Goal: Task Accomplishment & Management: Complete application form

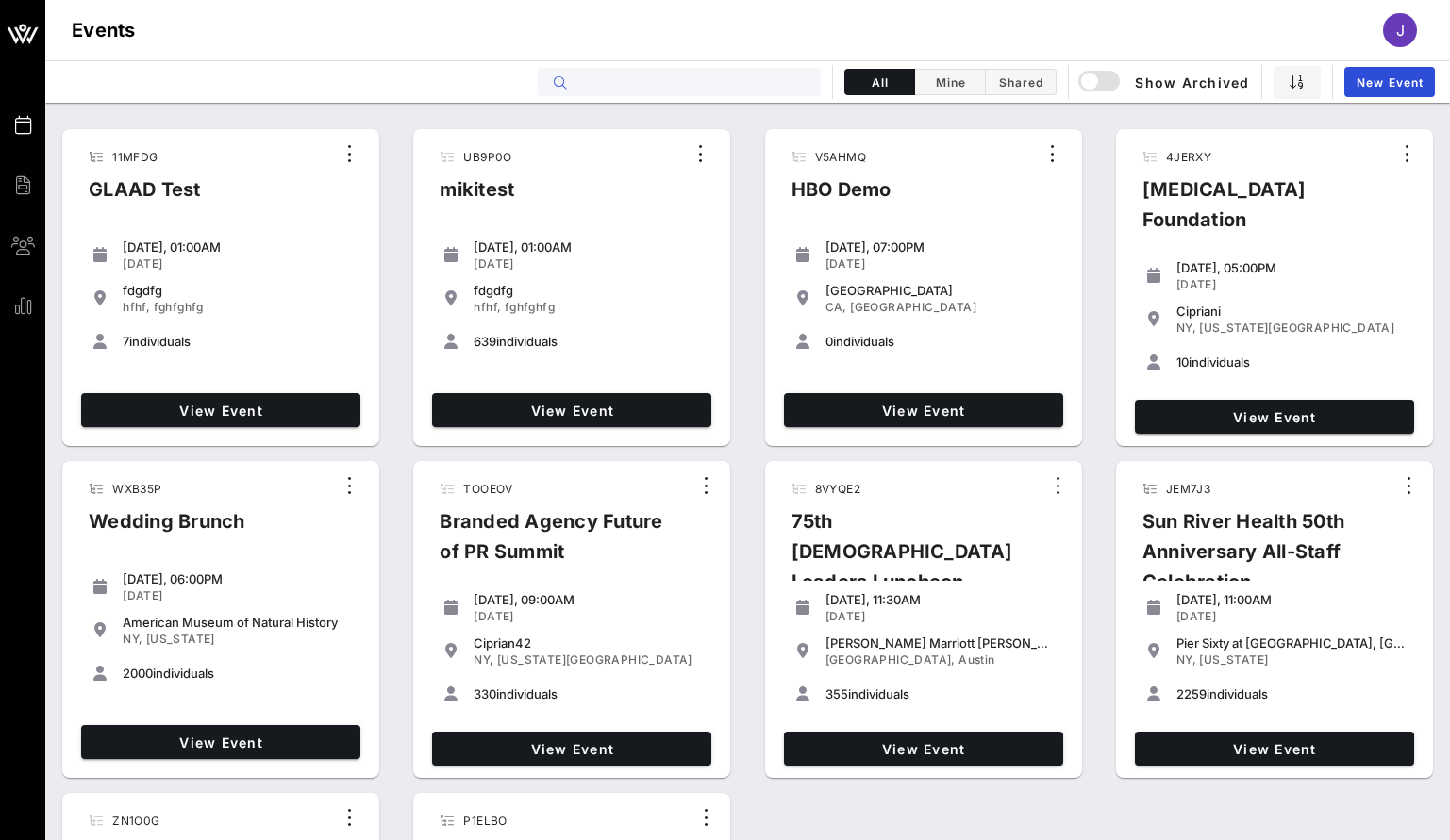
click at [680, 85] on input "text" at bounding box center [692, 82] width 234 height 25
click at [1402, 89] on link "New Event" at bounding box center [1390, 82] width 91 height 31
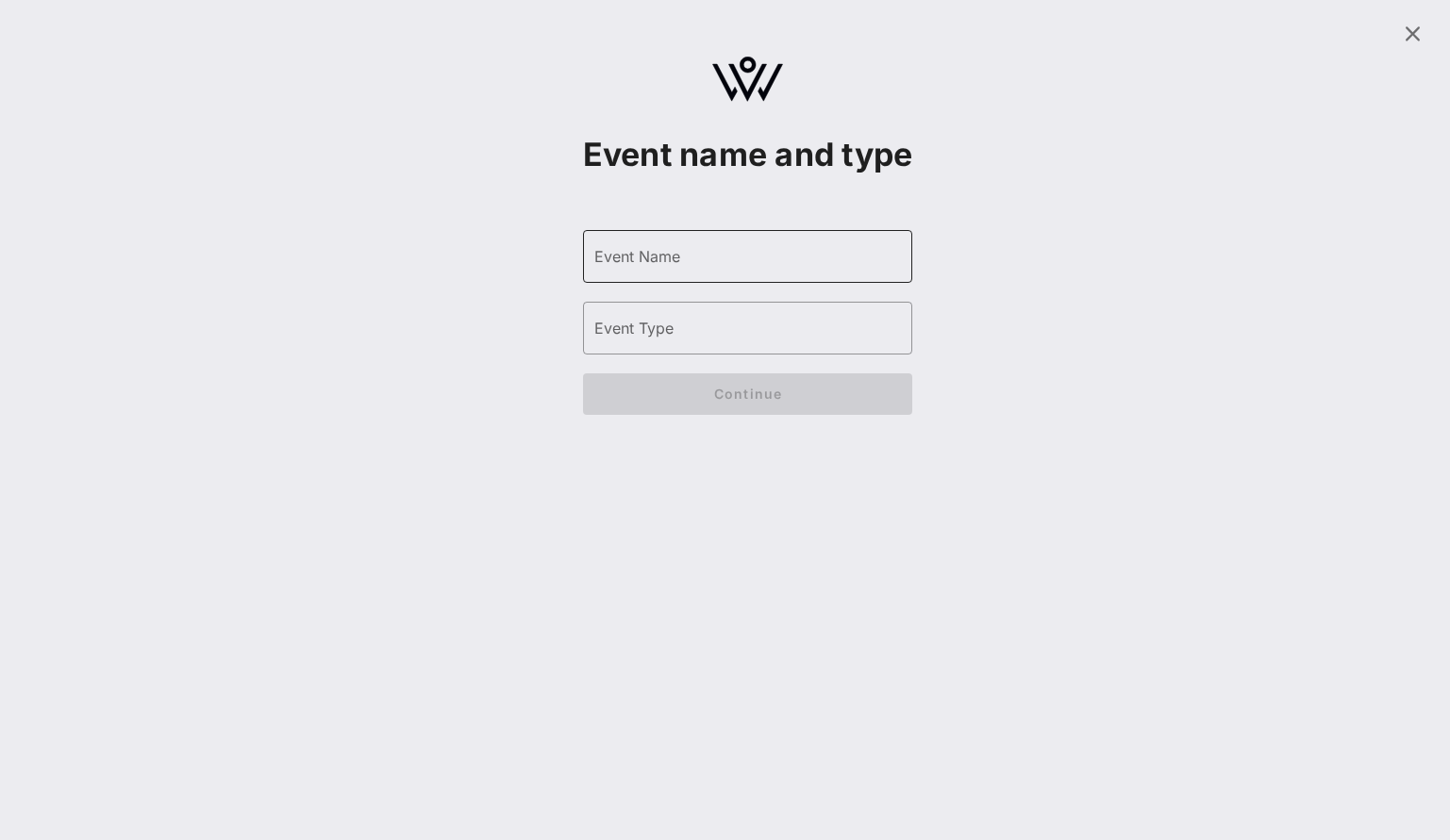
click at [654, 271] on input "Event Name" at bounding box center [748, 257] width 308 height 31
type input "[PERSON_NAME]'s Bash"
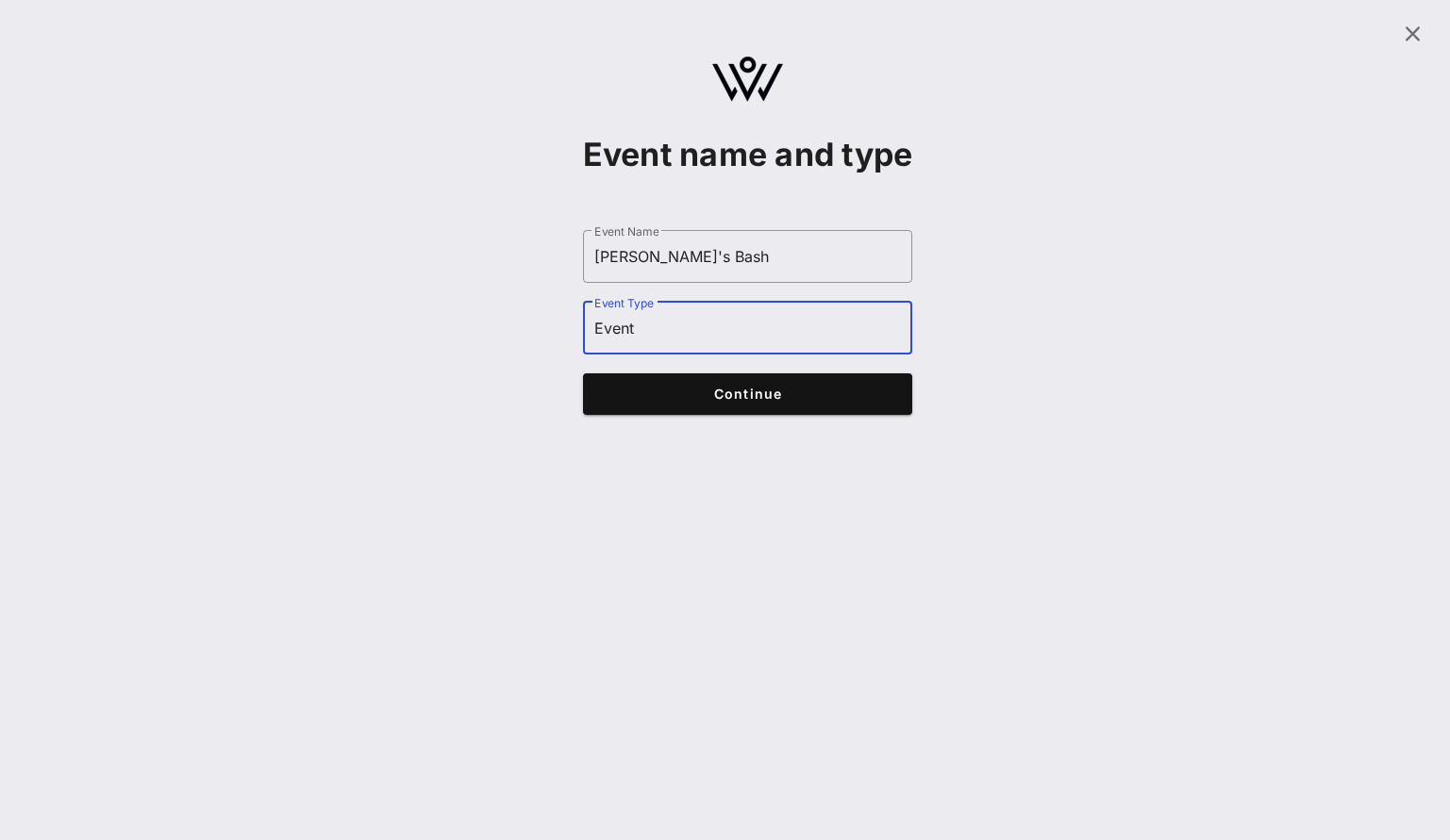
type input "Event"
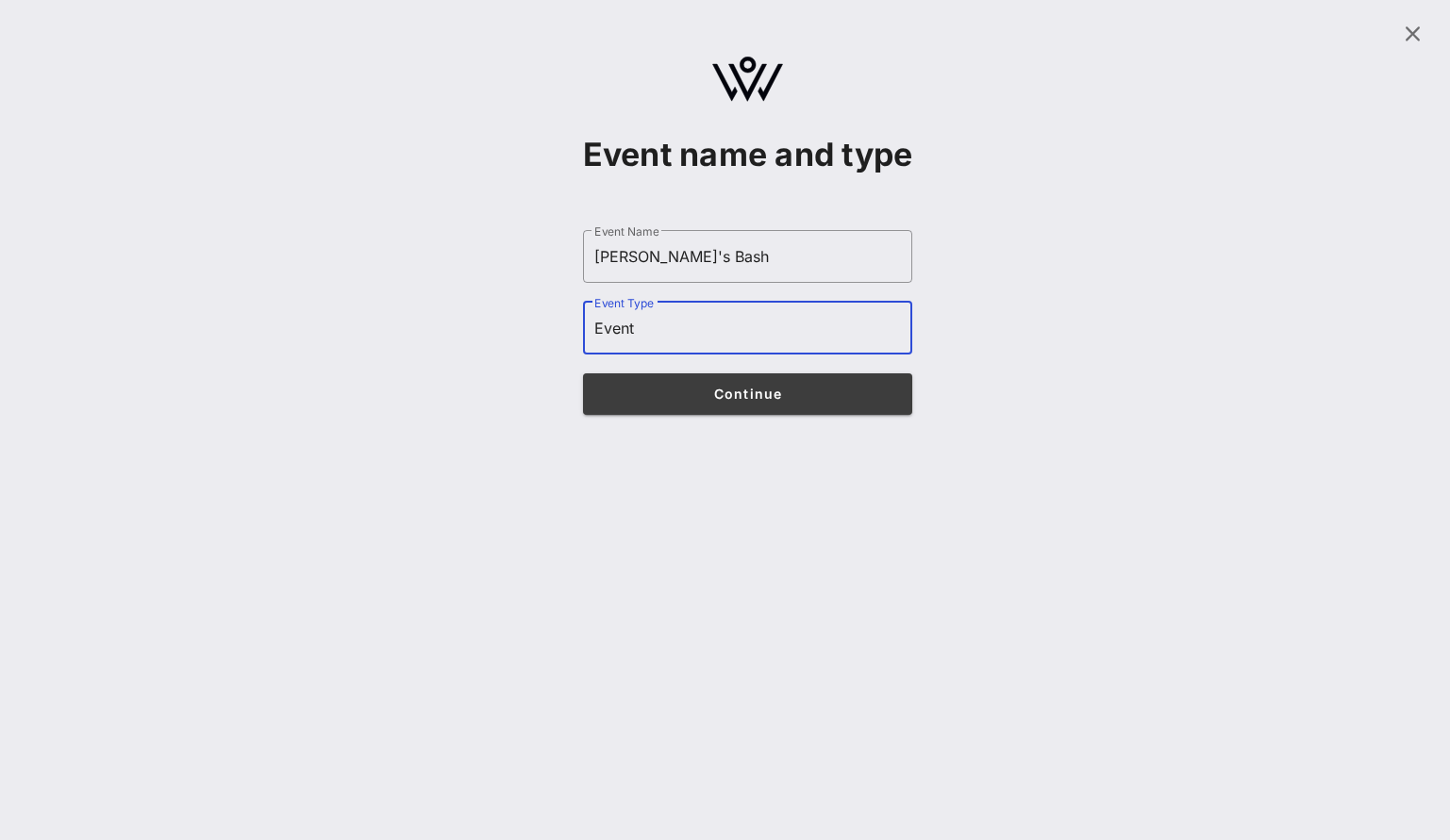
click at [725, 415] on button "Continue" at bounding box center [747, 394] width 330 height 41
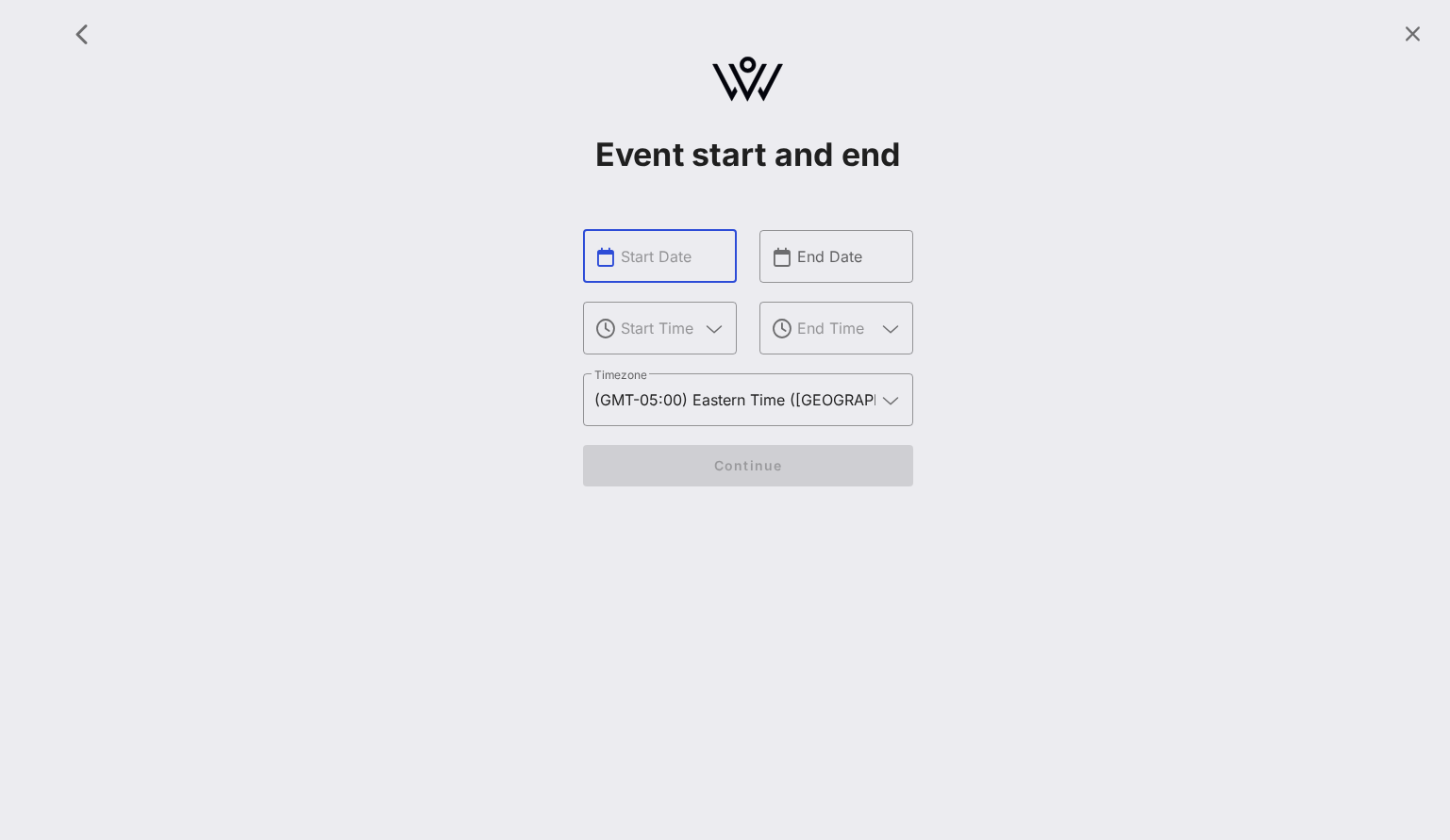
click at [689, 259] on input "text" at bounding box center [673, 257] width 105 height 31
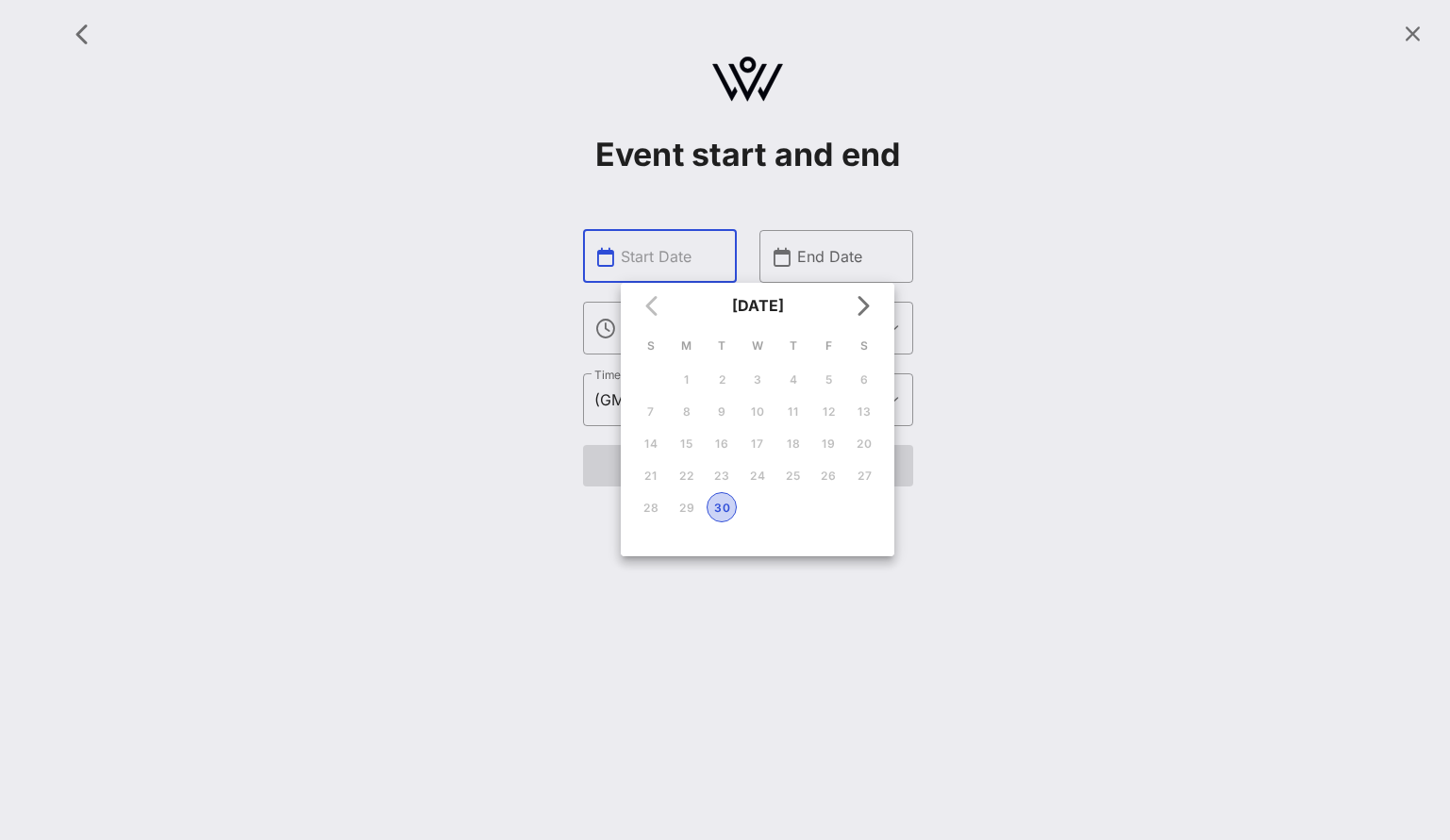
click at [713, 509] on div "30" at bounding box center [722, 507] width 29 height 14
type input "[DATE]"
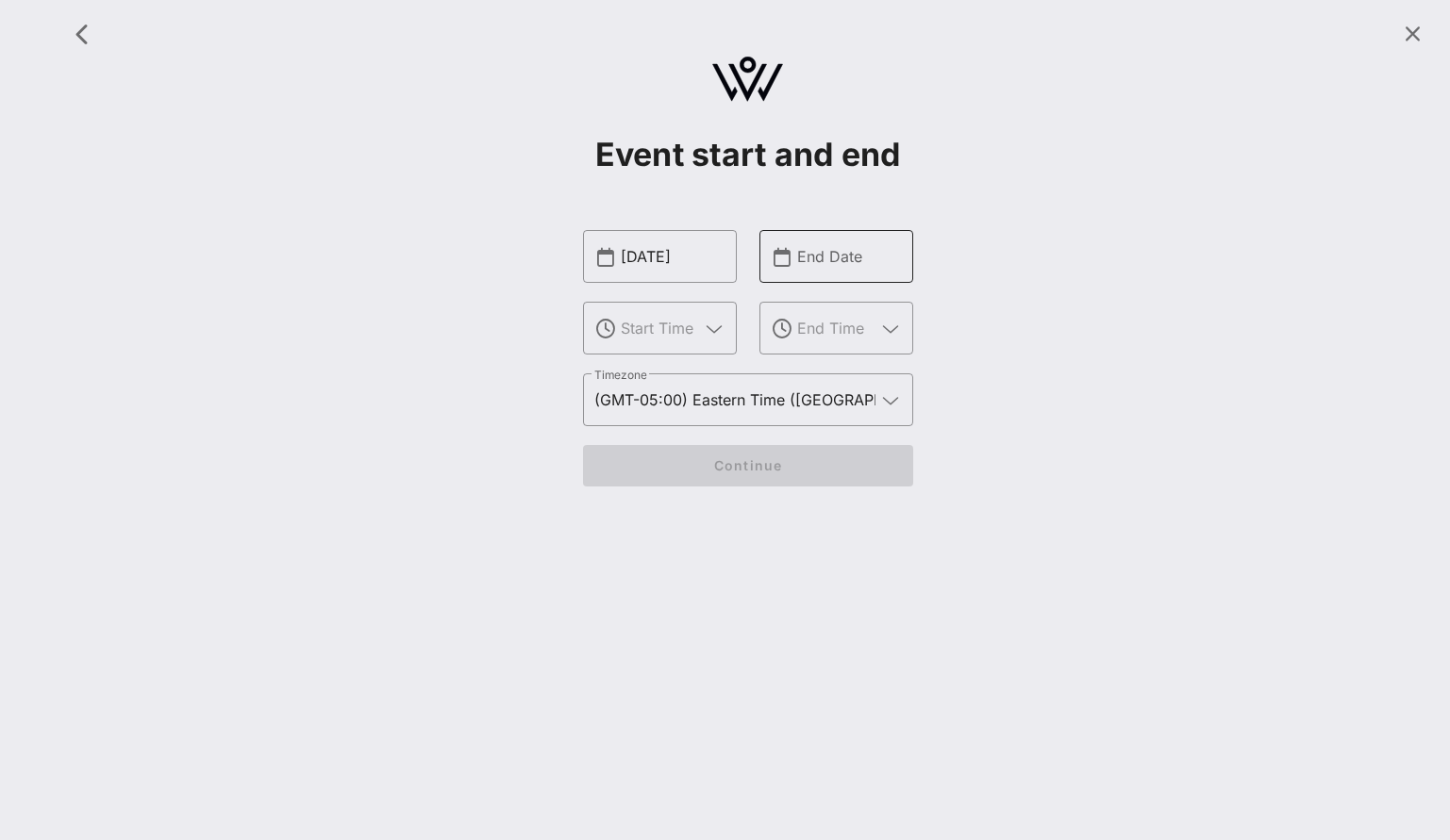
click at [832, 253] on input "End Date" at bounding box center [850, 257] width 105 height 31
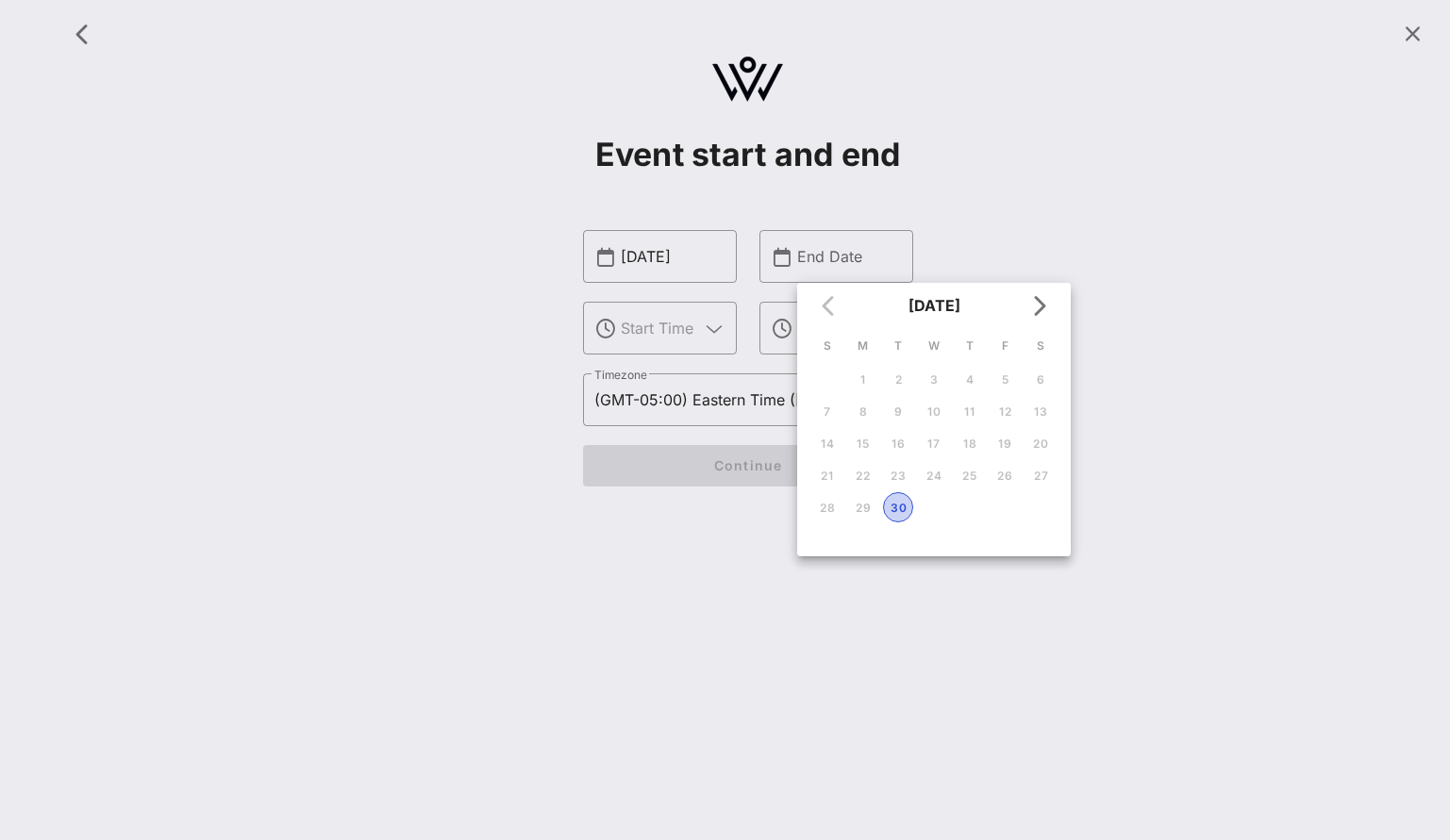
click at [893, 504] on div "30" at bounding box center [898, 507] width 29 height 14
type input "[DATE]"
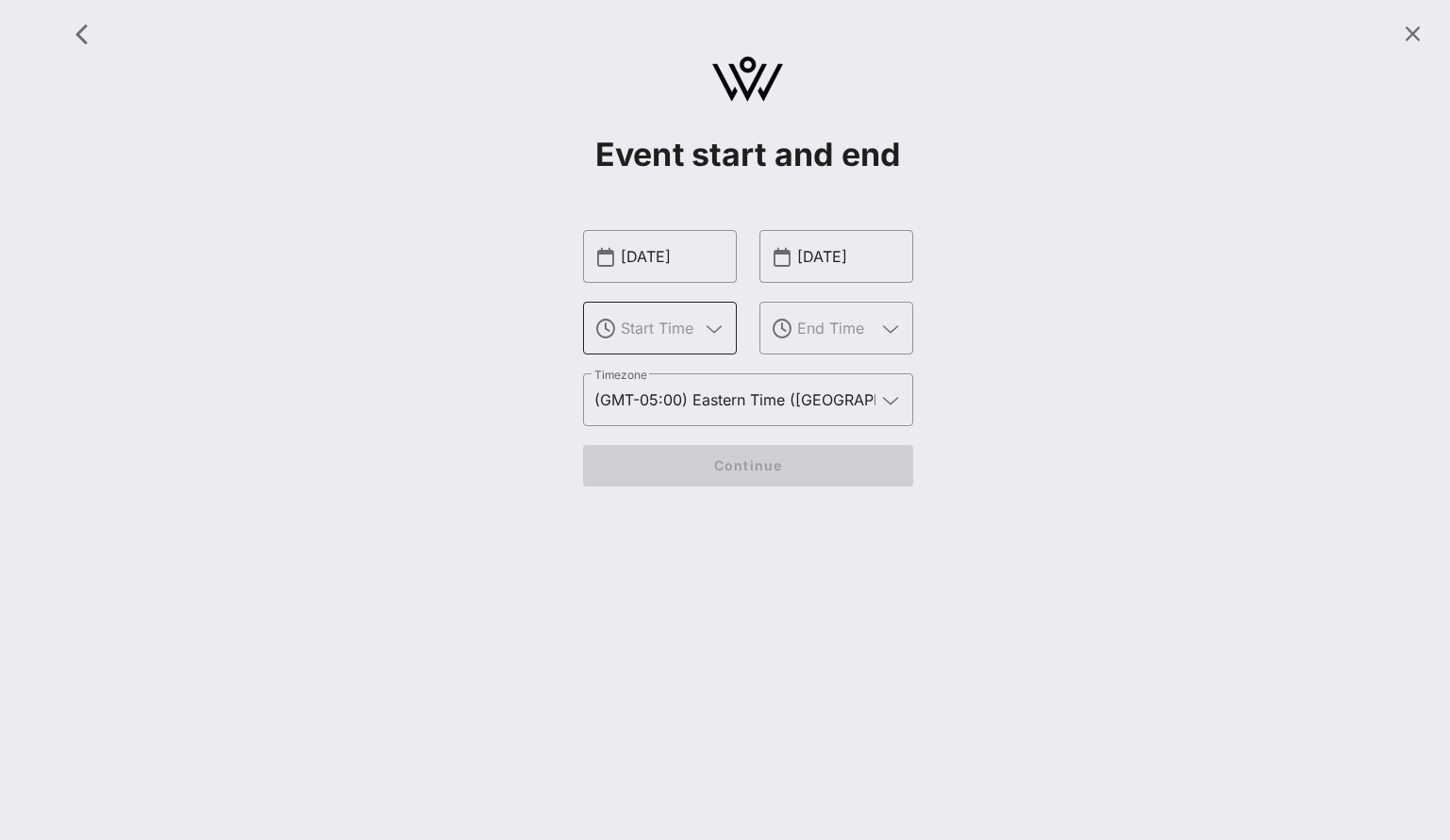
click at [681, 349] on div at bounding box center [673, 328] width 105 height 53
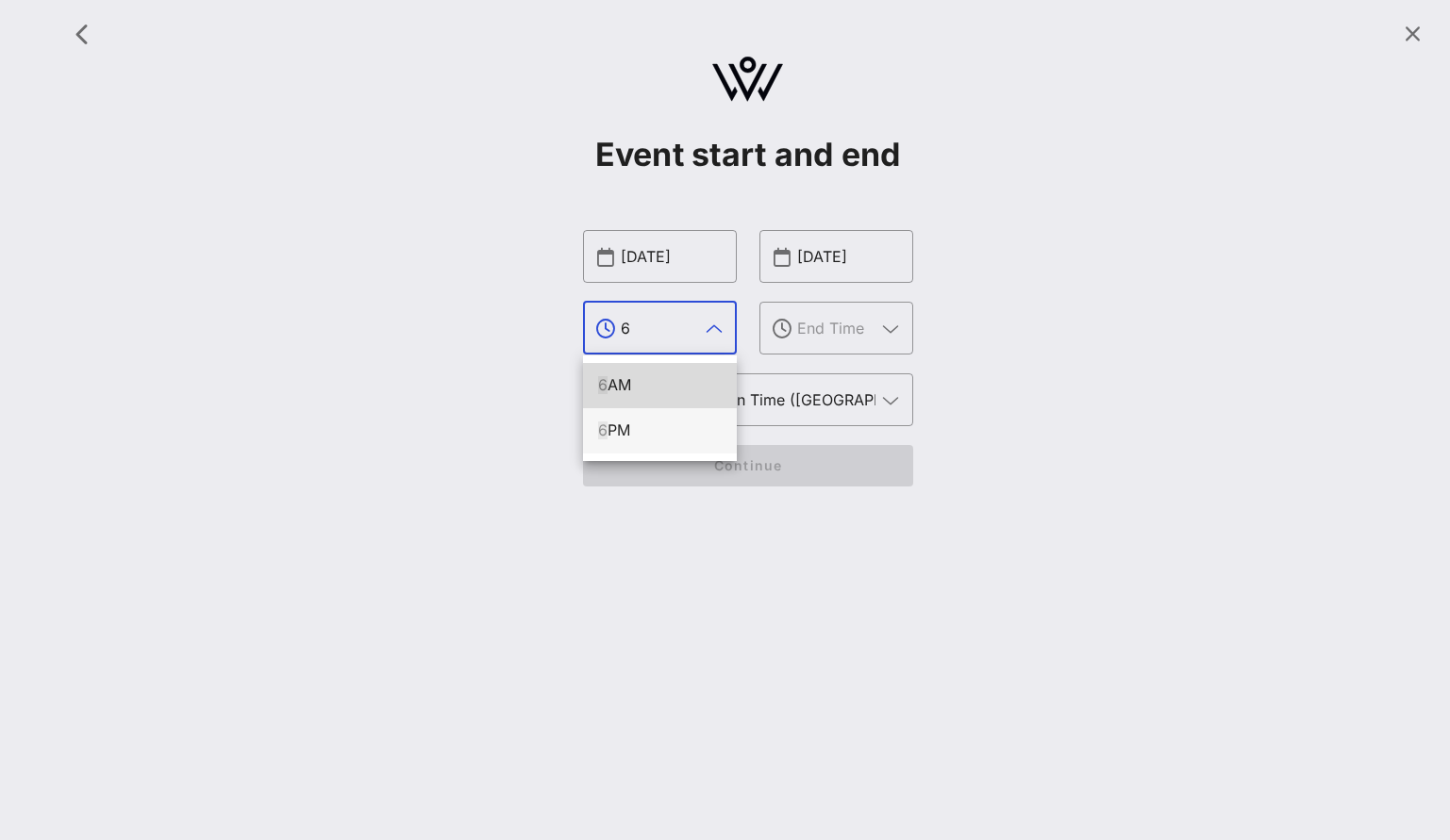
click at [686, 446] on div "6 PM" at bounding box center [660, 430] width 123 height 40
type input "6 PM"
click at [826, 339] on input "text" at bounding box center [836, 329] width 78 height 31
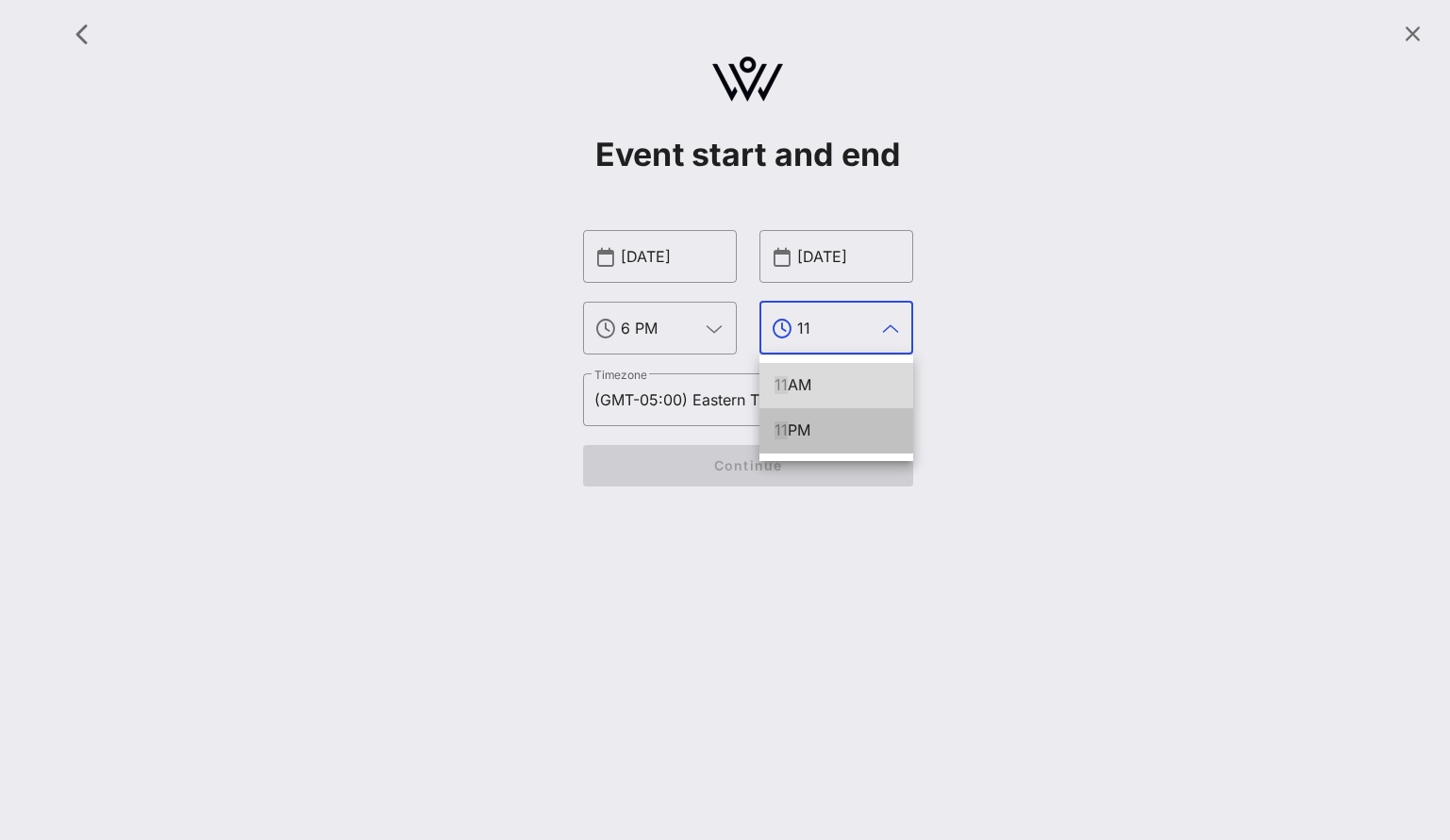
click at [812, 440] on div "11 PM" at bounding box center [835, 430] width 123 height 18
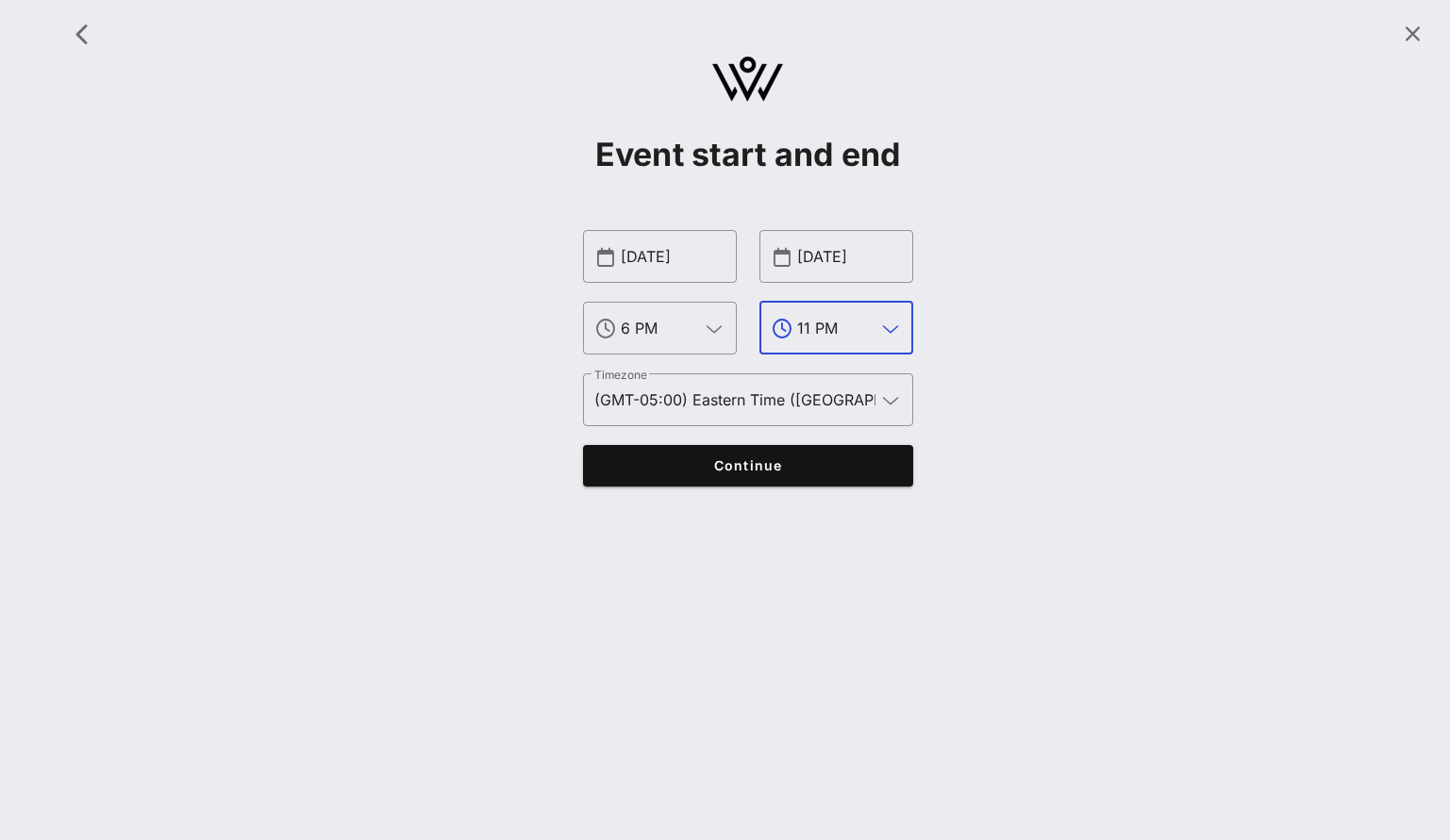
type input "11 PM"
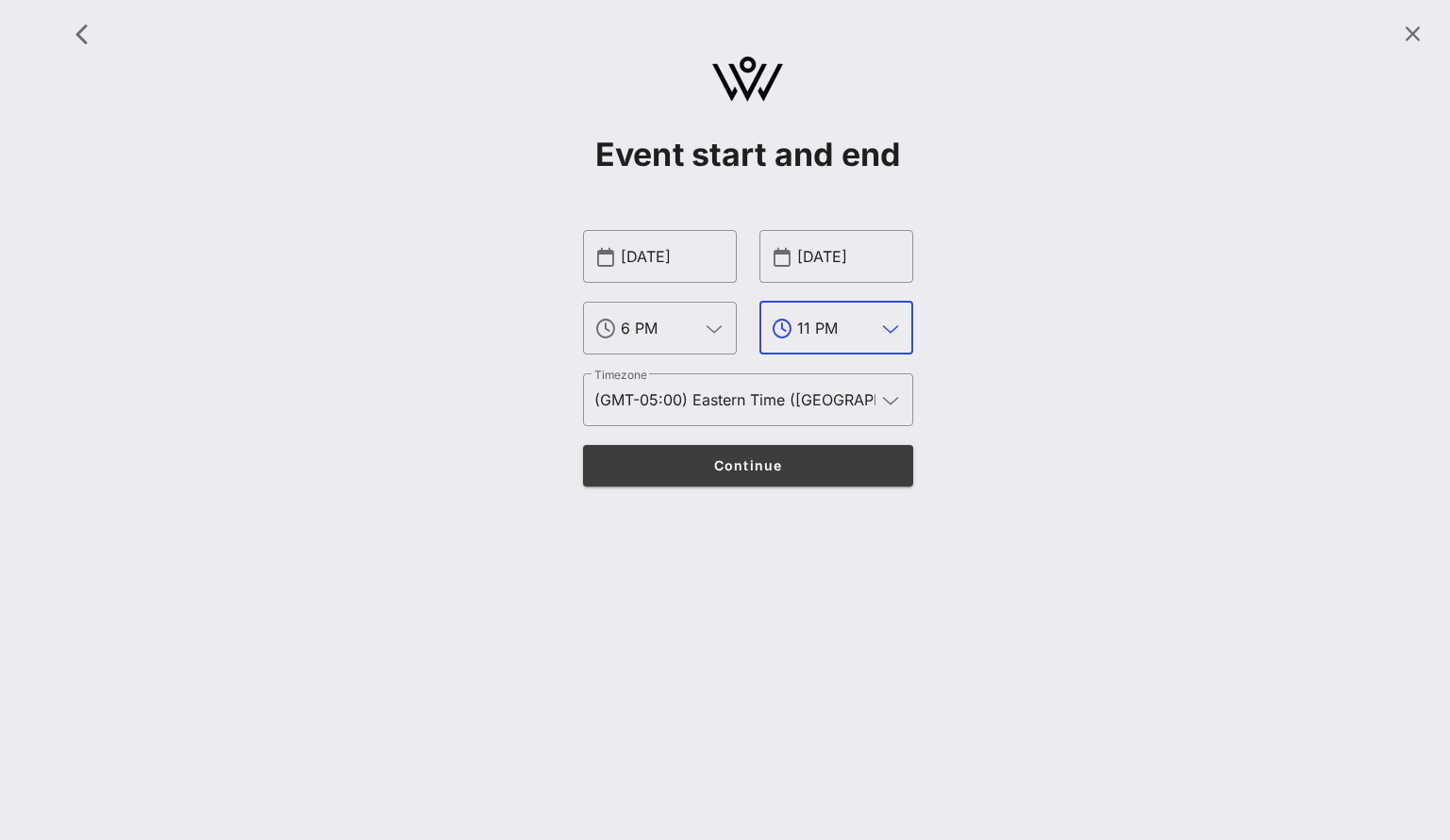
click at [781, 471] on span "Continue" at bounding box center [747, 465] width 293 height 16
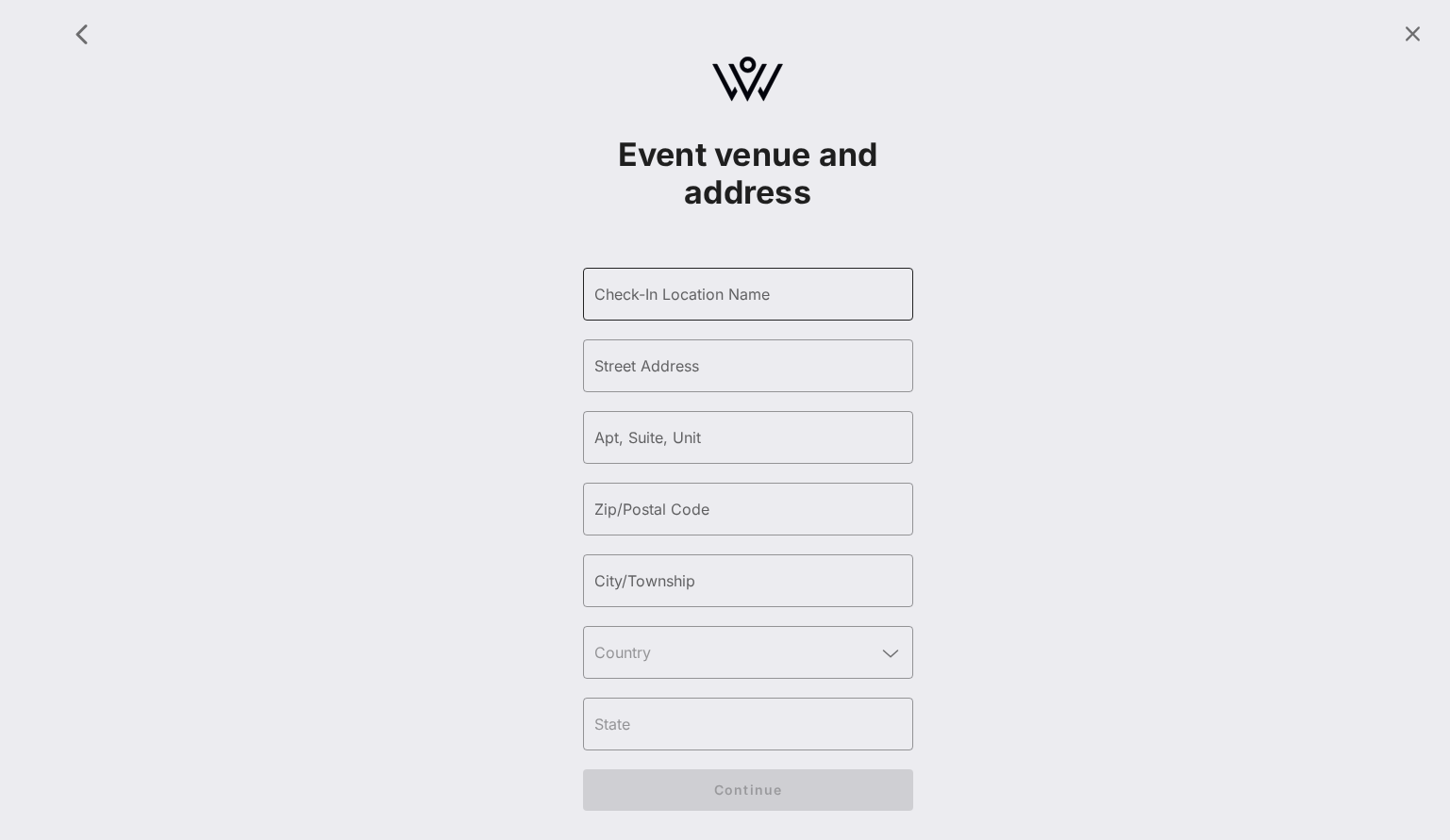
click at [712, 288] on input "Check-In Location Name" at bounding box center [748, 294] width 308 height 31
click at [906, 294] on div "​ Check-In Location Name Cip" at bounding box center [747, 293] width 330 height 53
click at [719, 364] on input "Street Address" at bounding box center [748, 365] width 308 height 31
click at [686, 296] on input "Cip" at bounding box center [748, 293] width 308 height 31
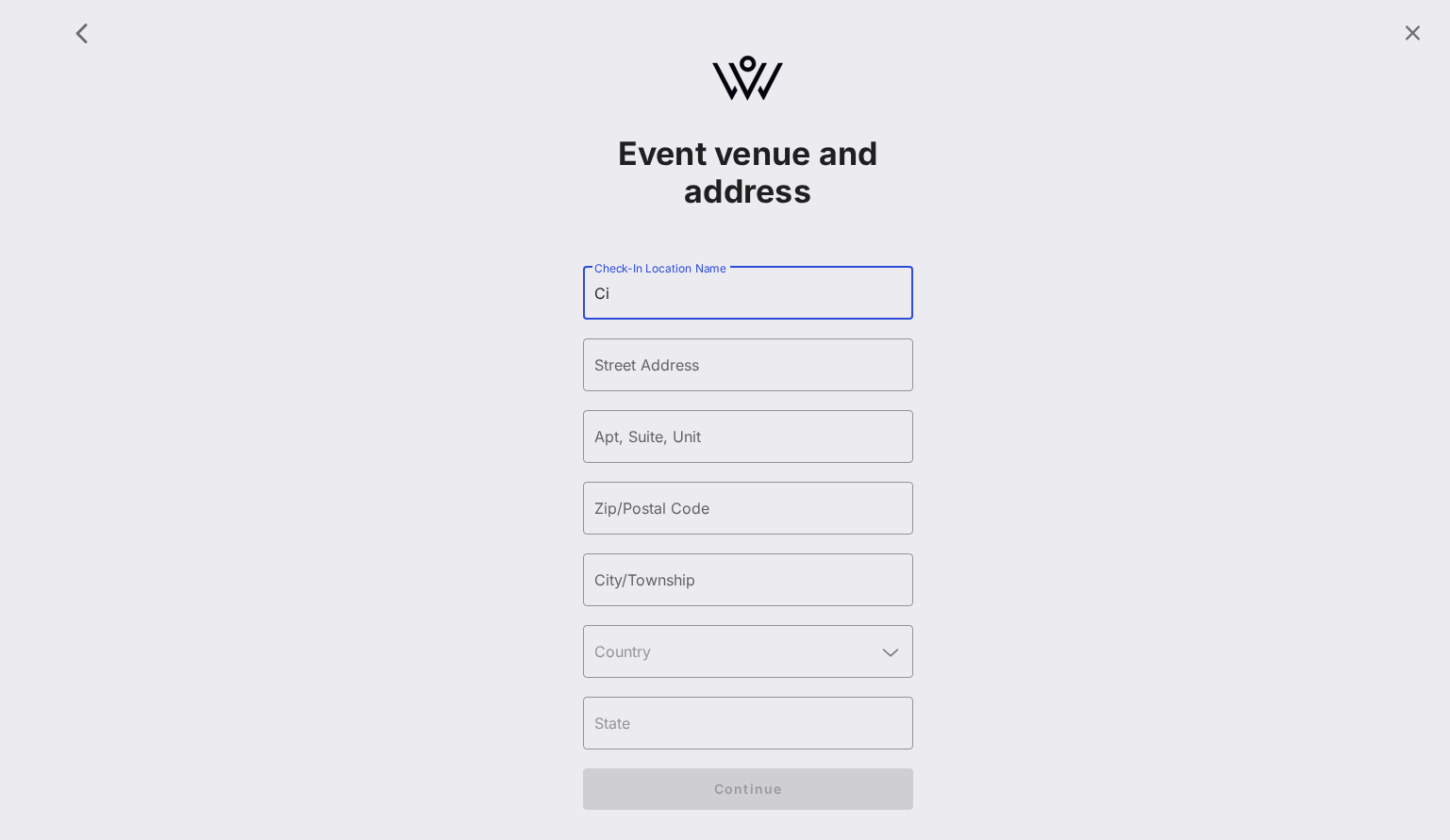
type input "C"
type input "Cipriani [GEOGRAPHIC_DATA]"
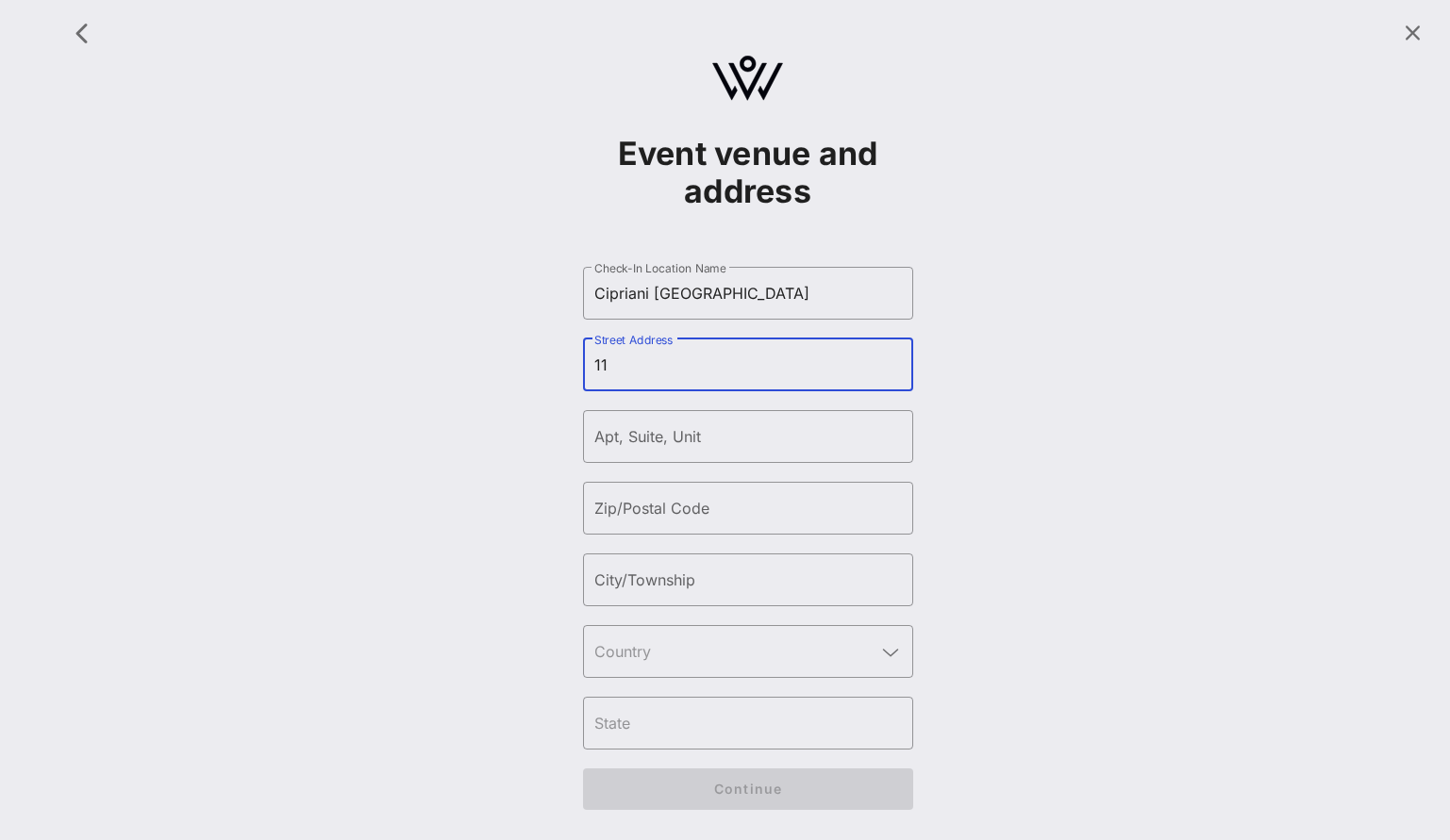
type input "[STREET_ADDRESS]"
type input "10011"
type input "[US_STATE]"
type input "[GEOGRAPHIC_DATA]"
type input "NY"
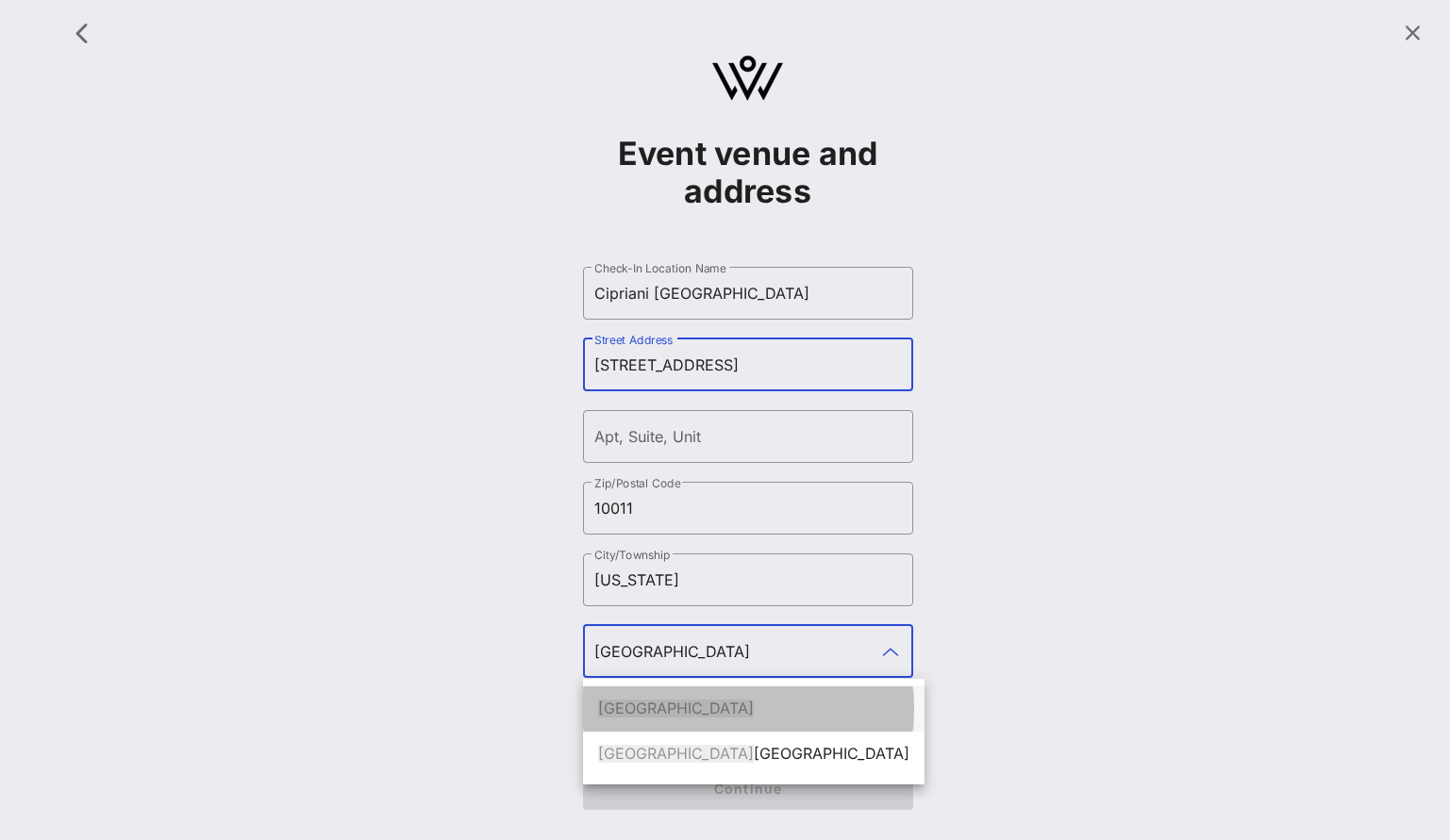
click at [711, 713] on div "[GEOGRAPHIC_DATA]" at bounding box center [754, 708] width 312 height 18
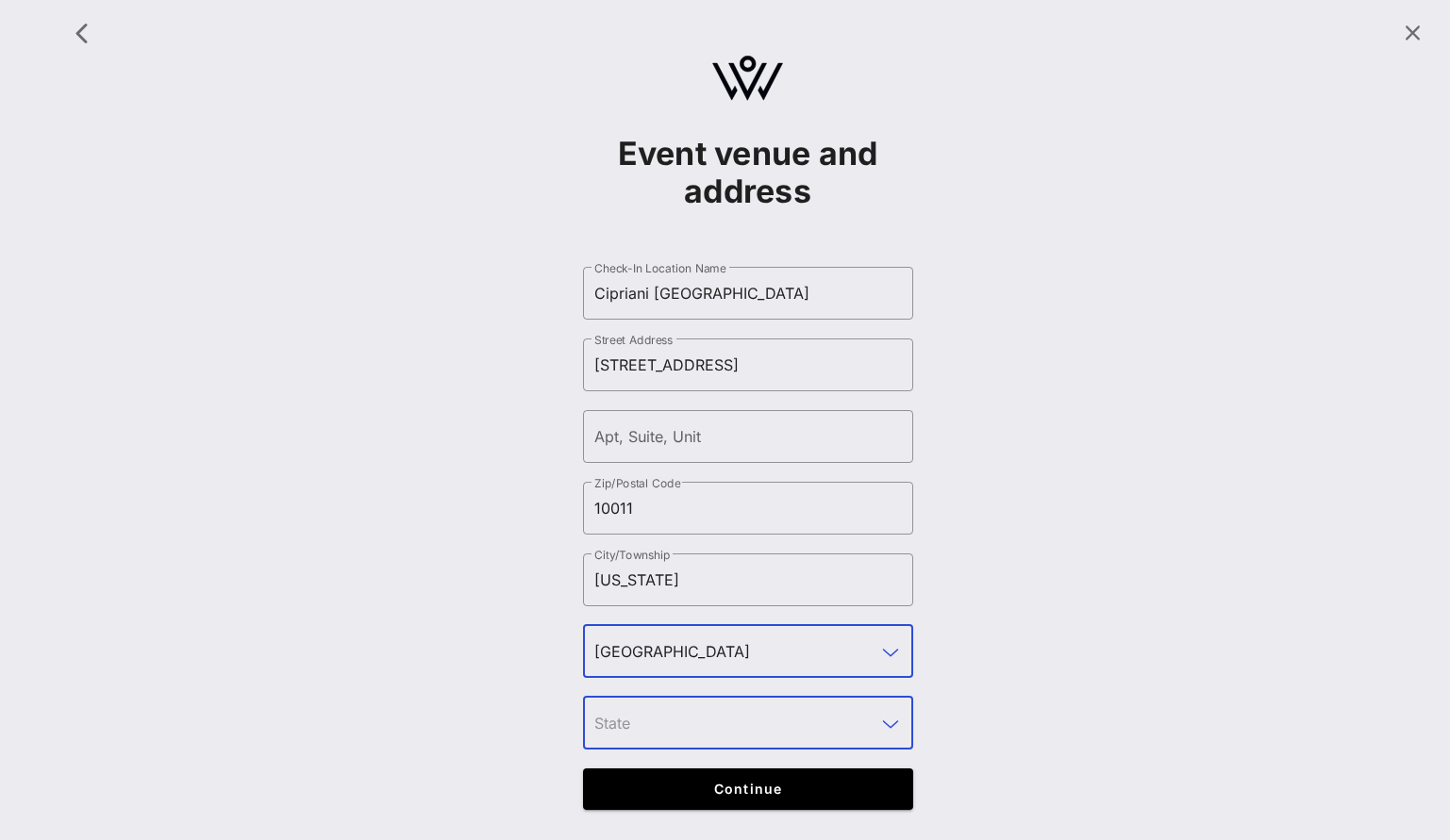
click at [733, 716] on input "text" at bounding box center [735, 723] width 281 height 31
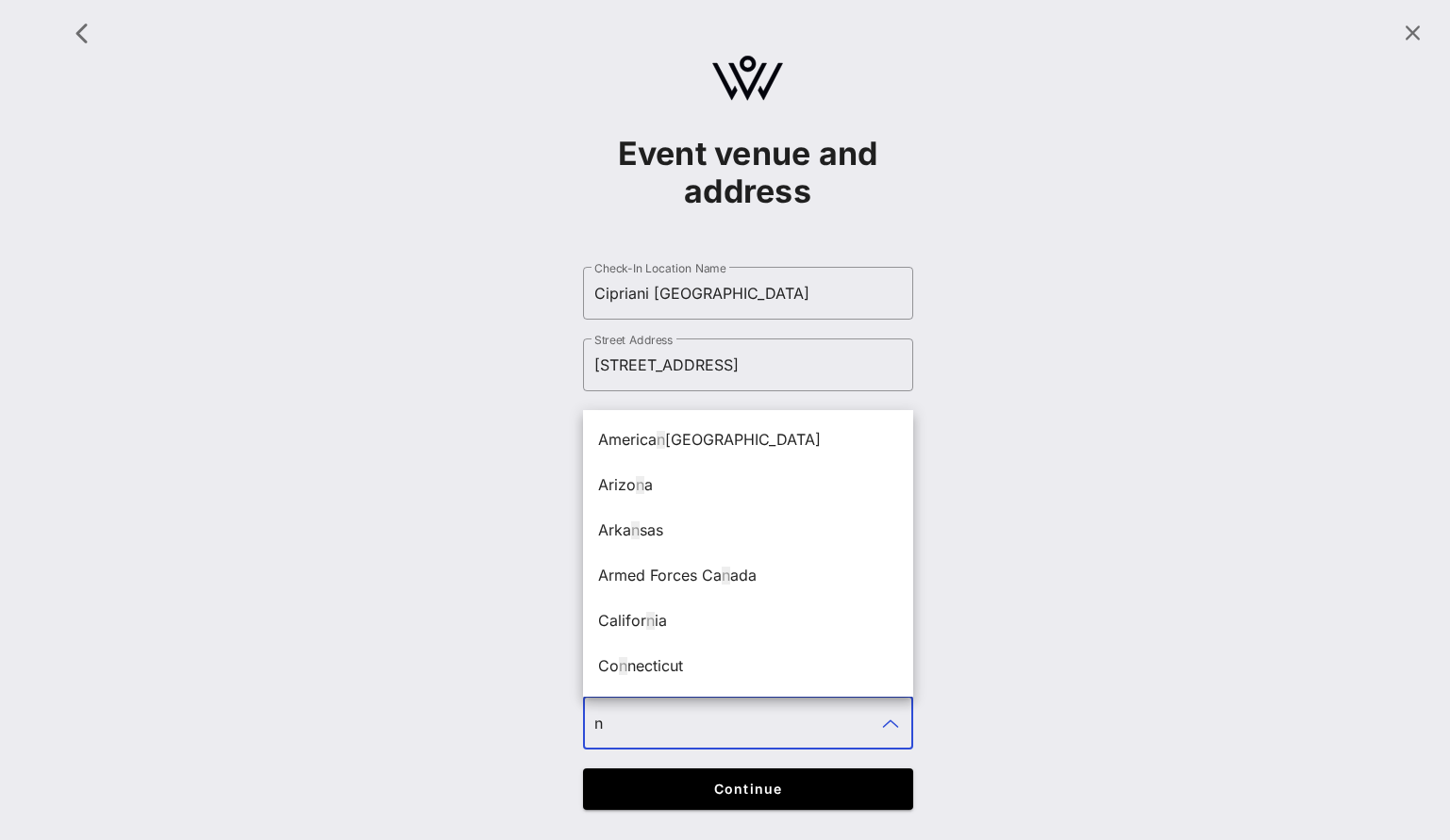
type input "NY"
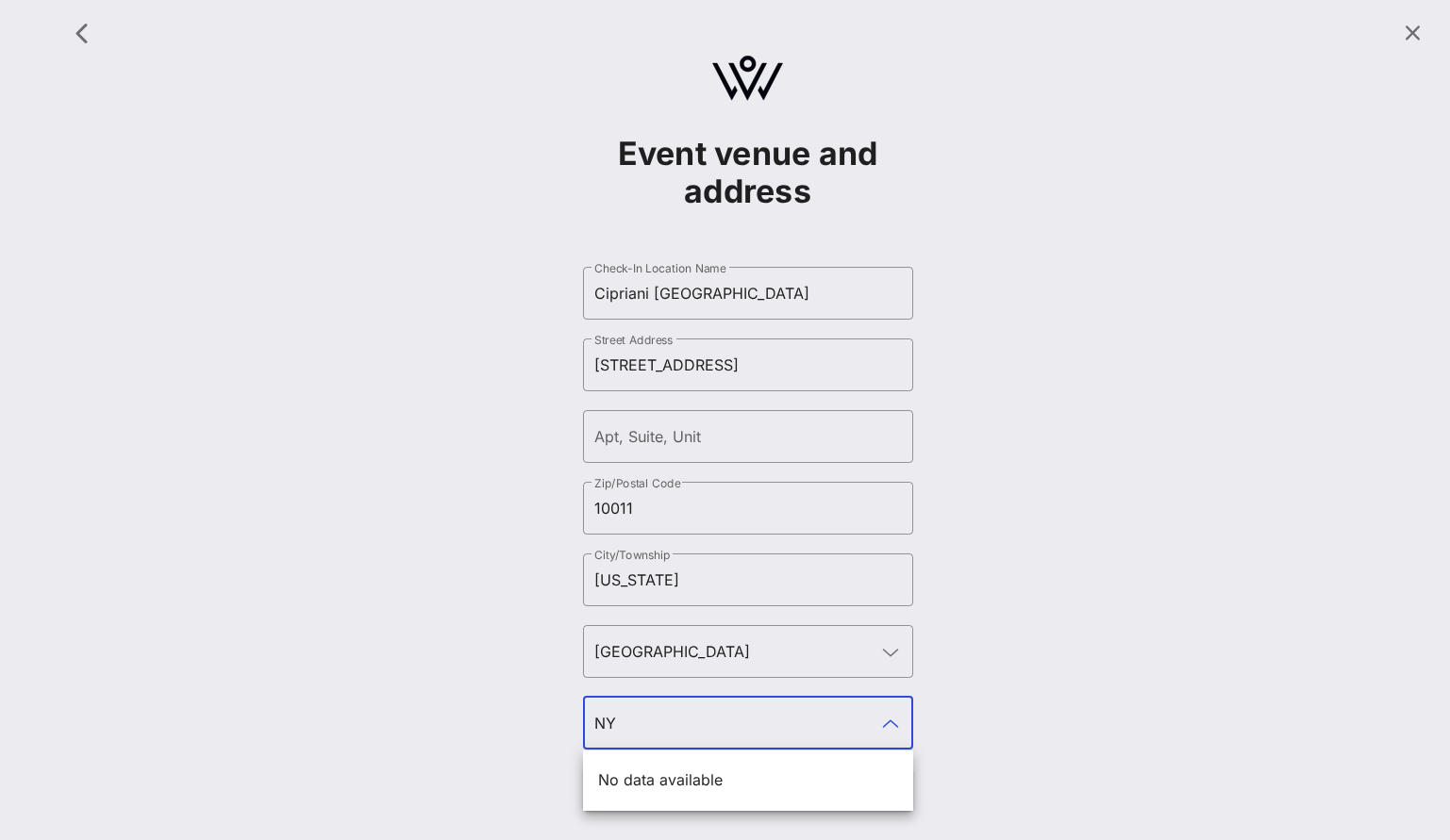
click at [994, 737] on div "Event venue and address ​ Check-In Location Name Cipriani [GEOGRAPHIC_DATA] Add…" at bounding box center [747, 420] width 1382 height 819
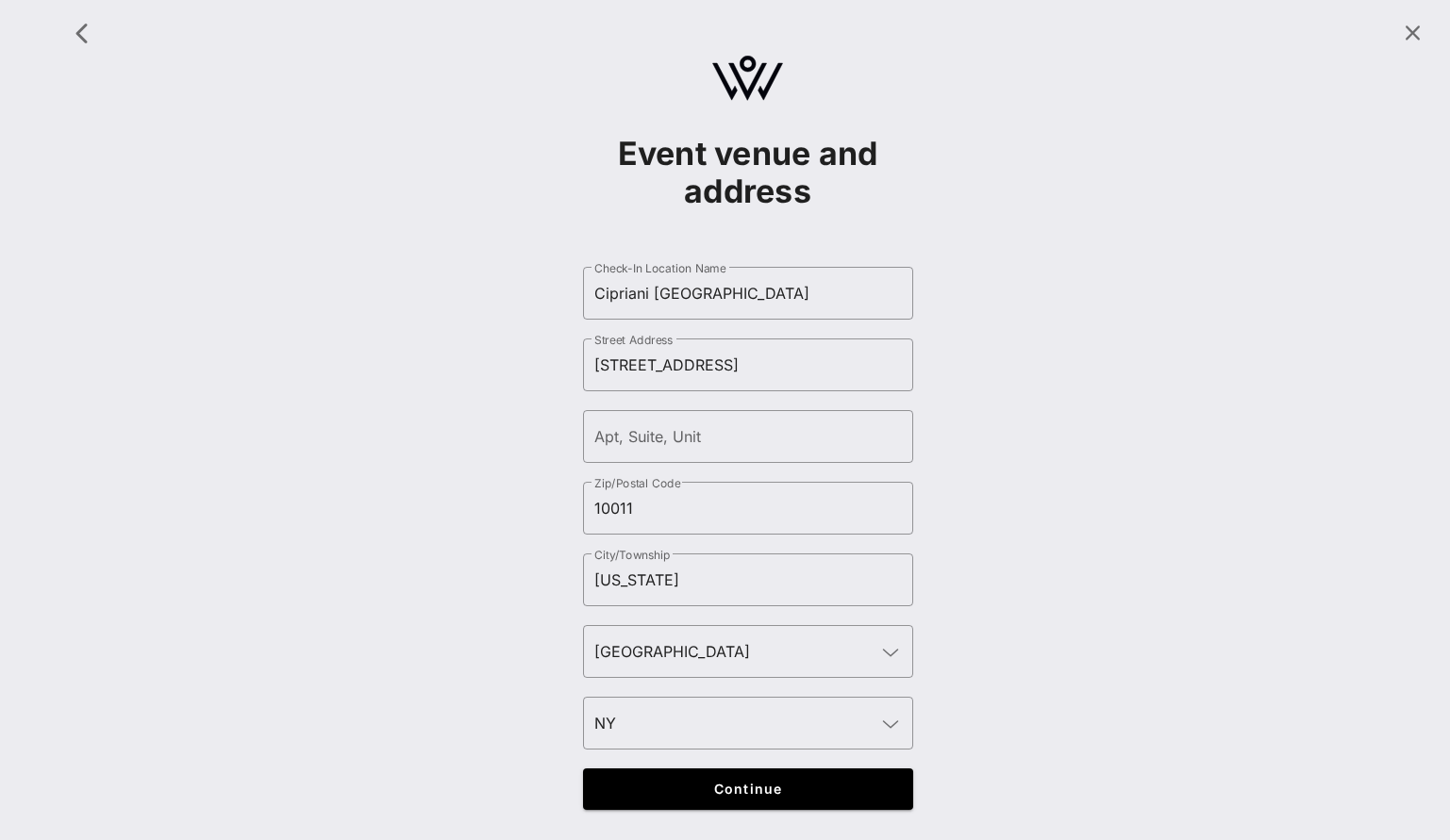
click at [844, 766] on form "​ Check-In Location Name Cipriani [GEOGRAPHIC_DATA] ​ Street Address [STREET_AD…" at bounding box center [747, 539] width 330 height 581
click at [823, 785] on span "Continue" at bounding box center [747, 788] width 293 height 16
